Goal: Book appointment/travel/reservation

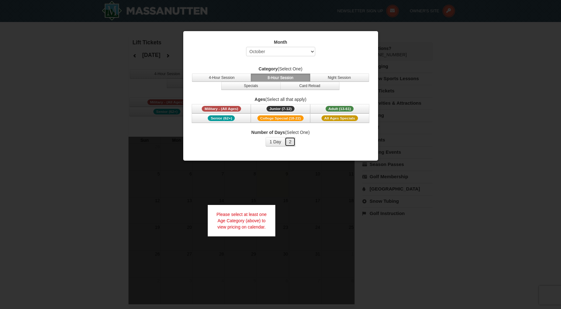
click at [289, 142] on button "2" at bounding box center [290, 141] width 11 height 9
click option "February" at bounding box center [0, 0] width 0 height 0
select select "1"
click option "January" at bounding box center [0, 0] width 0 height 0
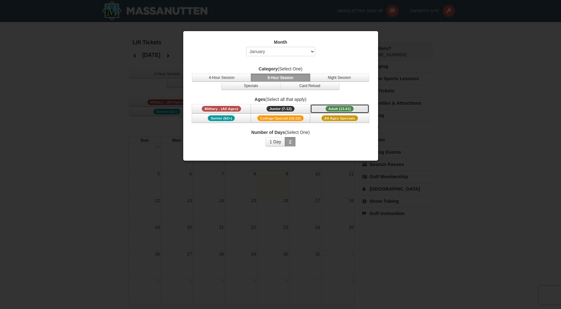
click at [319, 109] on button "Adult (13-61) (13 - 61)" at bounding box center [339, 108] width 59 height 9
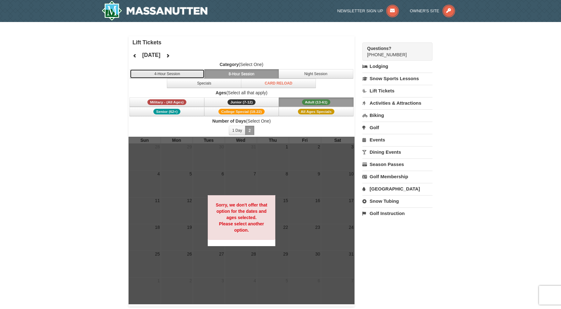
click at [191, 74] on button "4-Hour Session" at bounding box center [167, 73] width 75 height 9
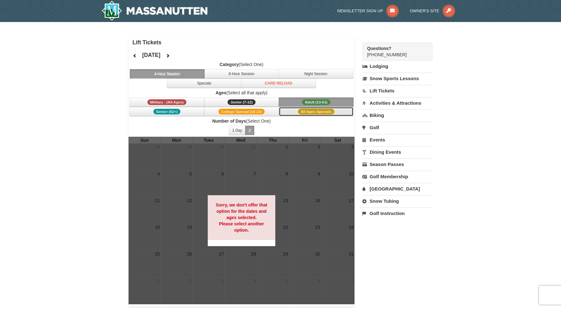
click at [326, 113] on span "All Ages Specials" at bounding box center [316, 112] width 36 height 6
click at [326, 99] on button "Adult (13-61) (13 - 61)" at bounding box center [316, 102] width 75 height 9
click at [264, 112] on span "College Special (18-22)" at bounding box center [242, 112] width 46 height 6
click at [170, 56] on icon at bounding box center [168, 55] width 4 height 4
